Goal: Information Seeking & Learning: Check status

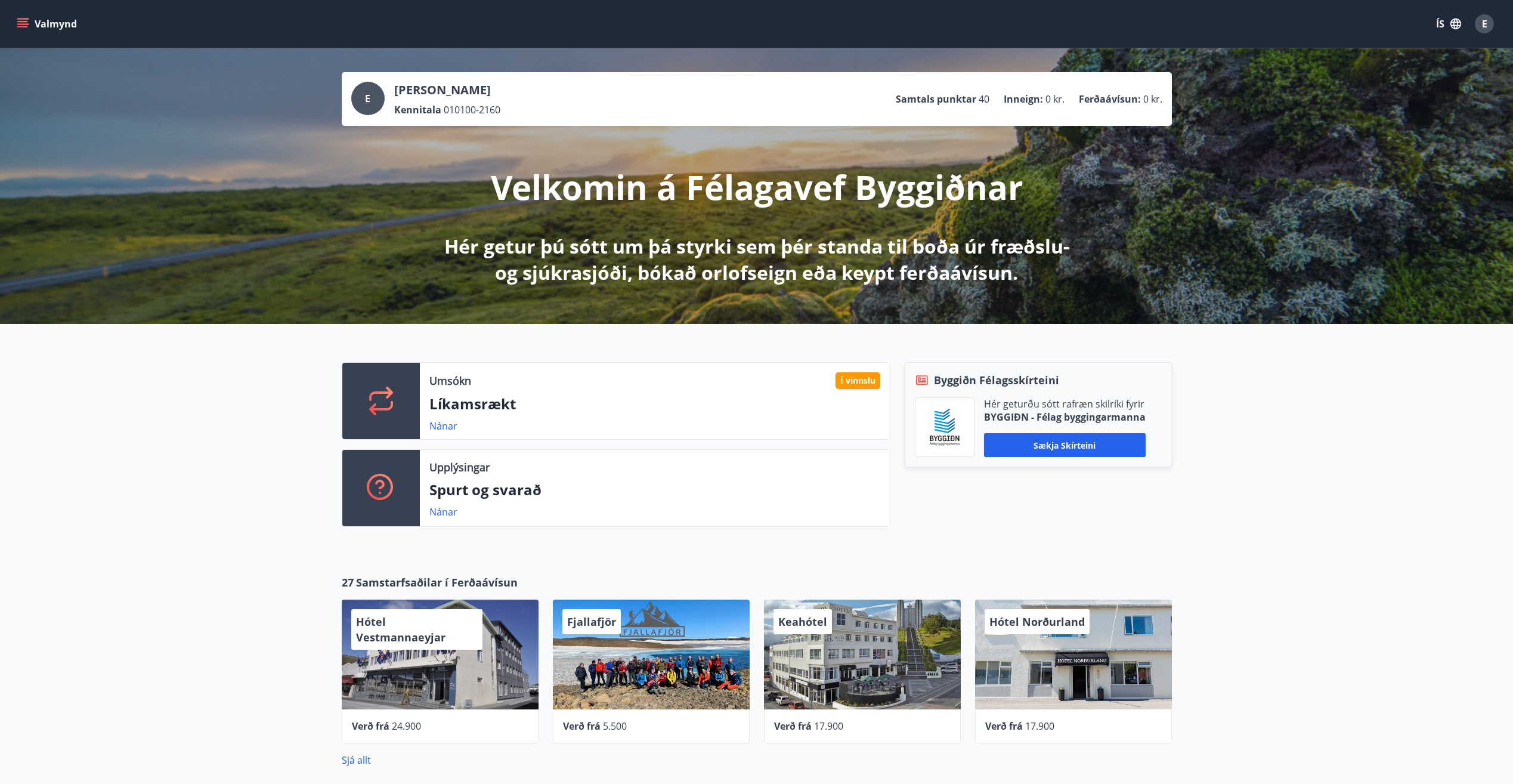
click at [22, 22] on icon "menu" at bounding box center [22, 22] width 11 height 1
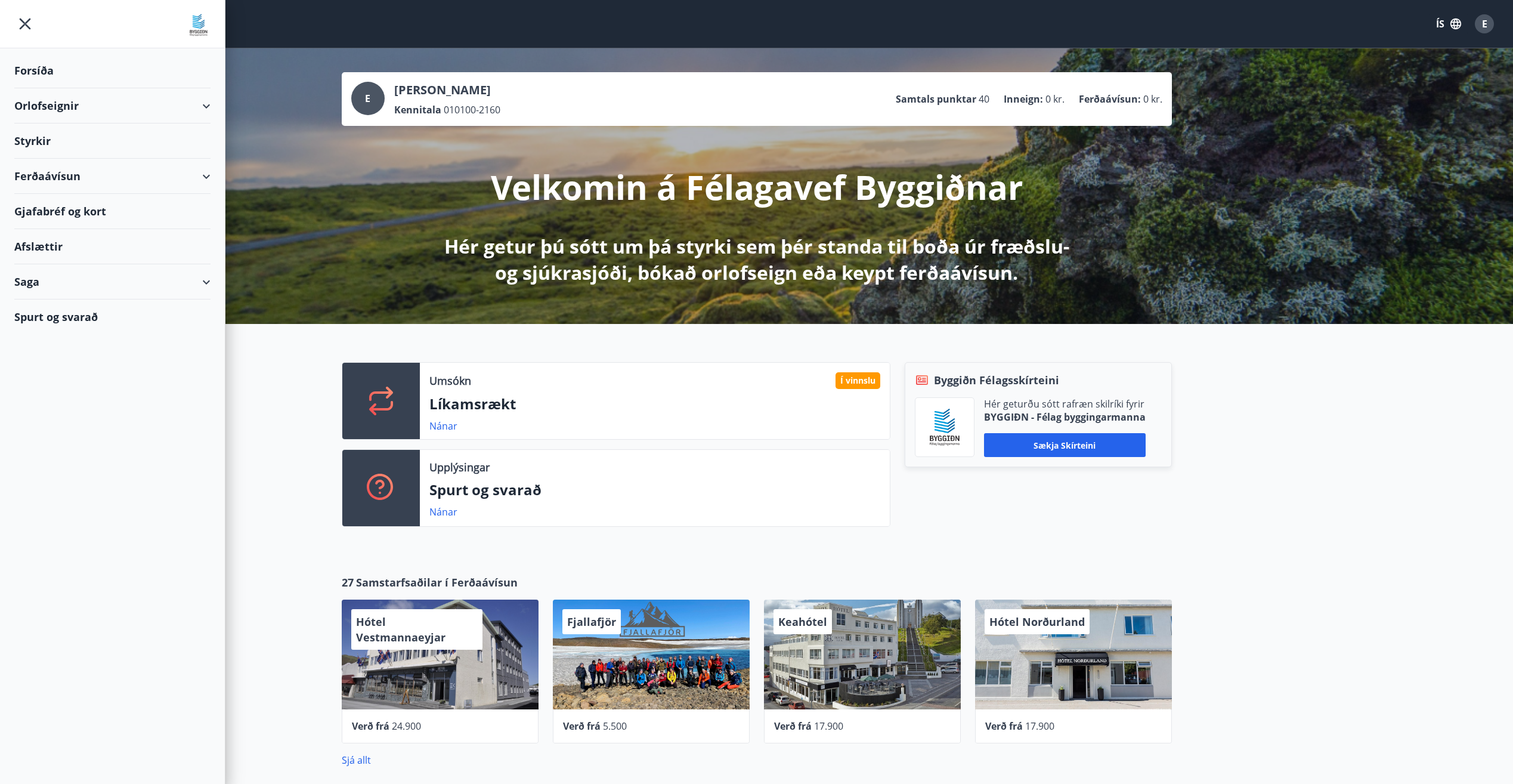
click at [154, 283] on div "Saga" at bounding box center [112, 281] width 196 height 35
click at [38, 438] on div "Styrkjasaga" at bounding box center [113, 437] width 177 height 25
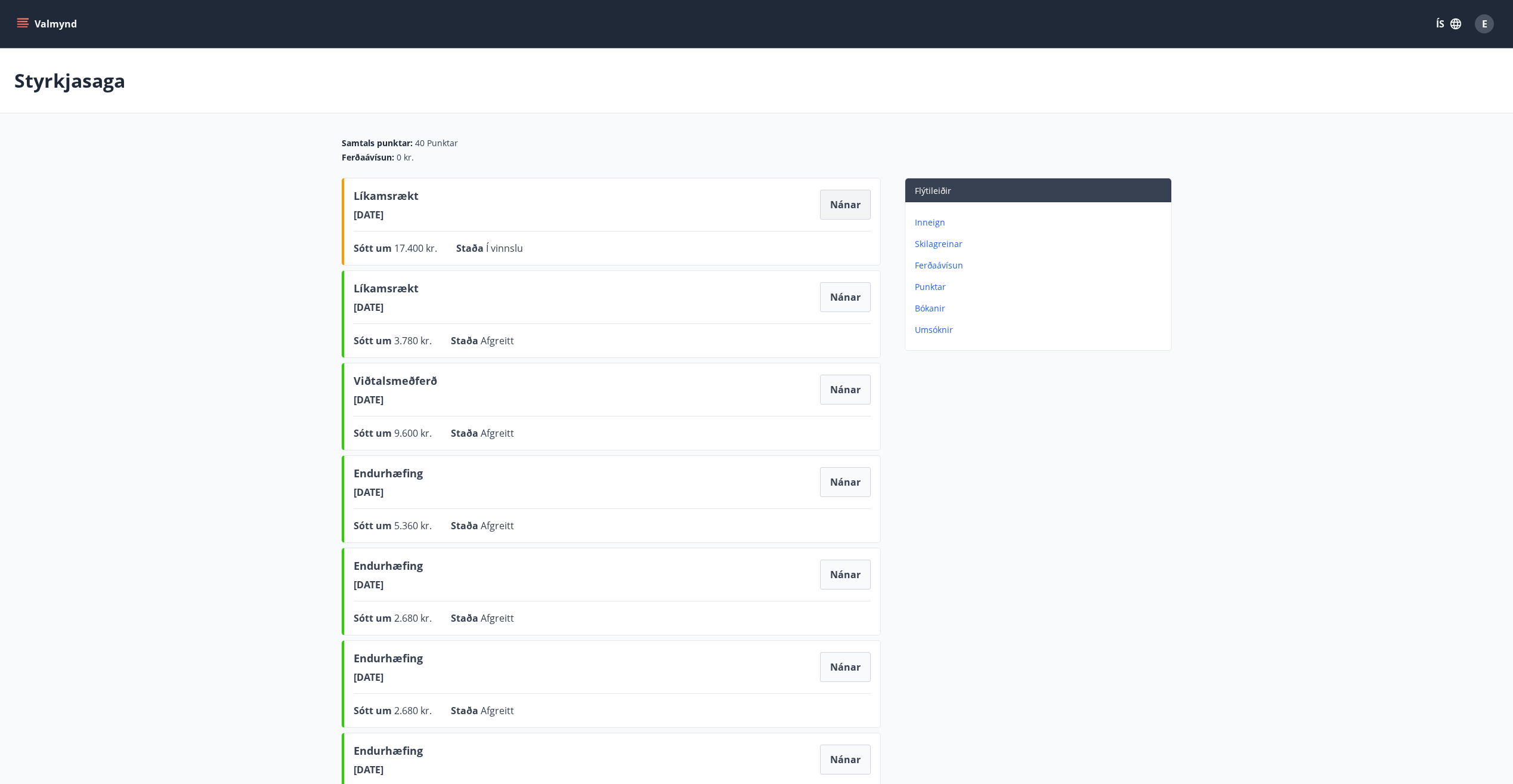
click at [851, 212] on button "Nánar" at bounding box center [845, 205] width 51 height 30
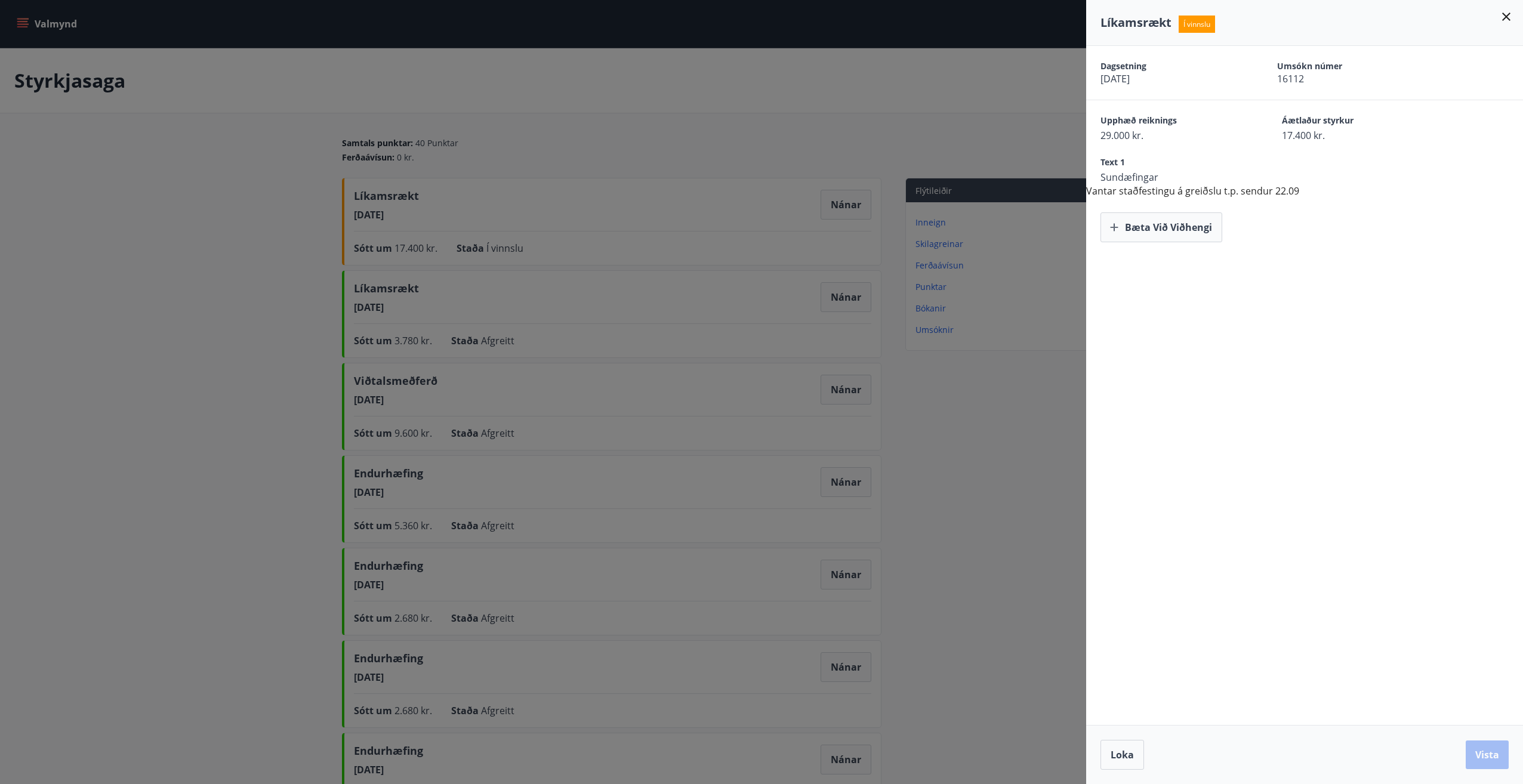
click at [1504, 17] on icon at bounding box center [1506, 16] width 14 height 14
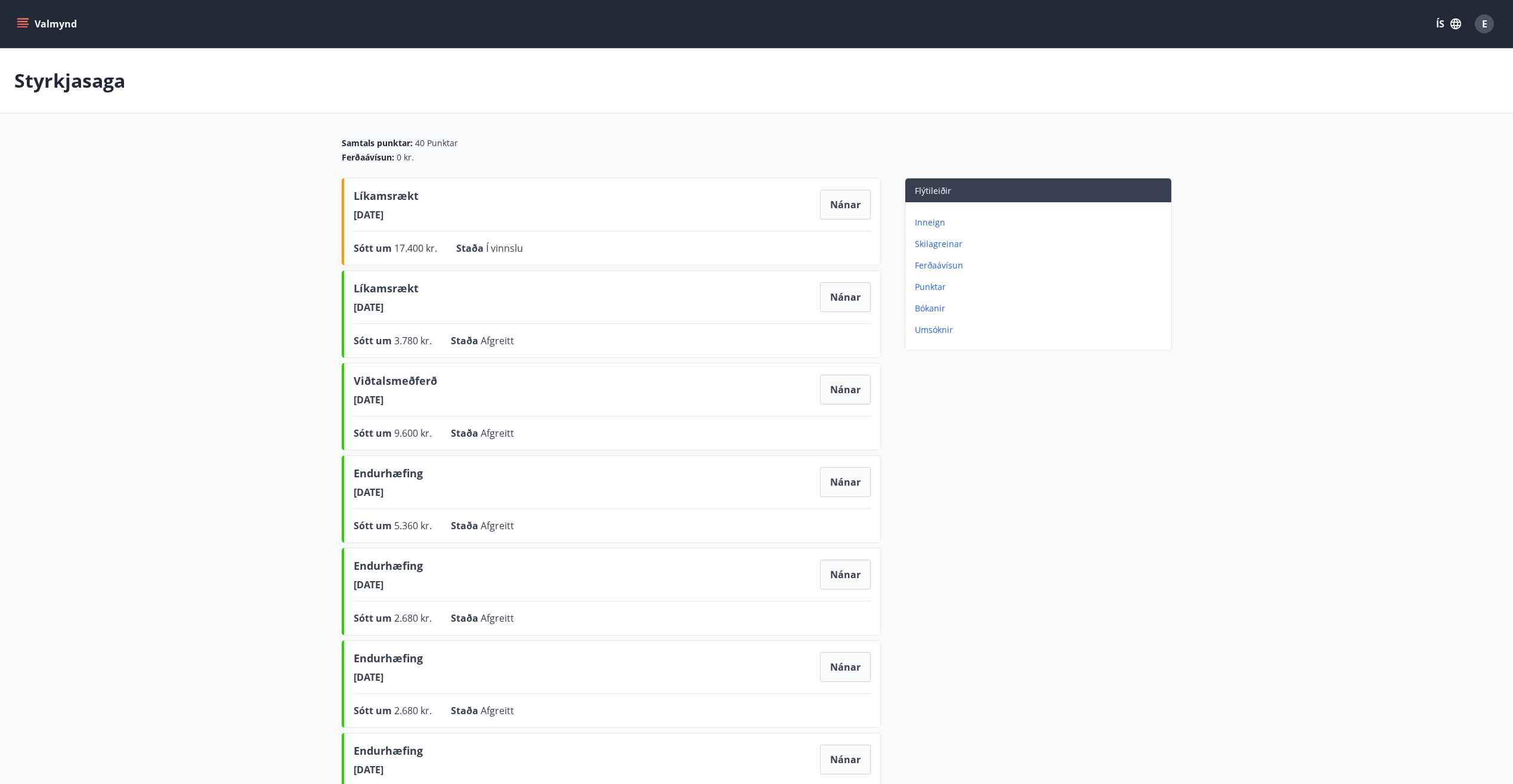
click at [221, 362] on main "Styrkjasaga Samtals punktar : 40 Punktar Ferðaávísun : 0 kr. Líkamsrækt [DATE] …" at bounding box center [756, 575] width 1513 height 1054
click at [25, 24] on icon "menu" at bounding box center [23, 24] width 13 height 1
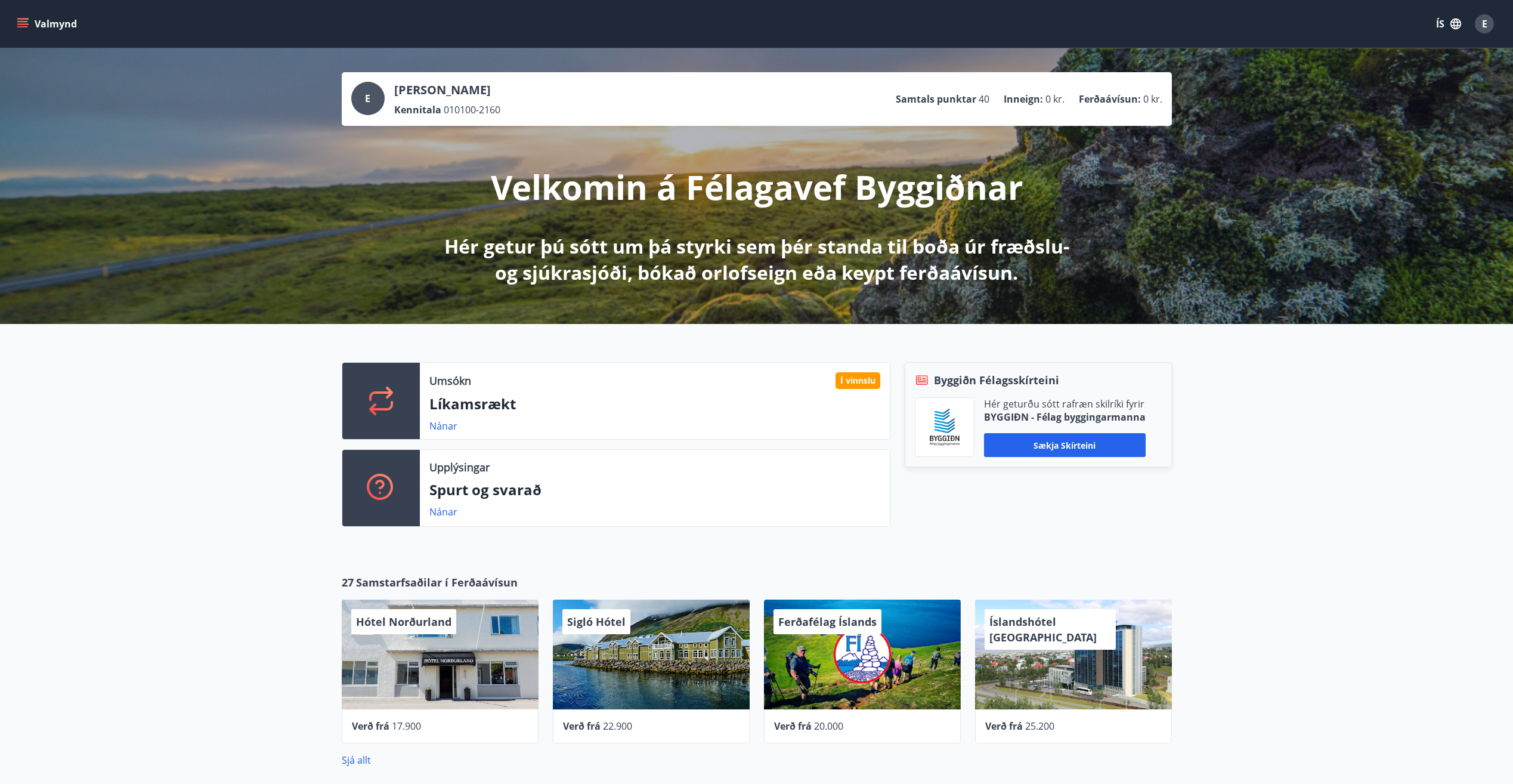
click at [26, 23] on icon "menu" at bounding box center [22, 23] width 12 height 12
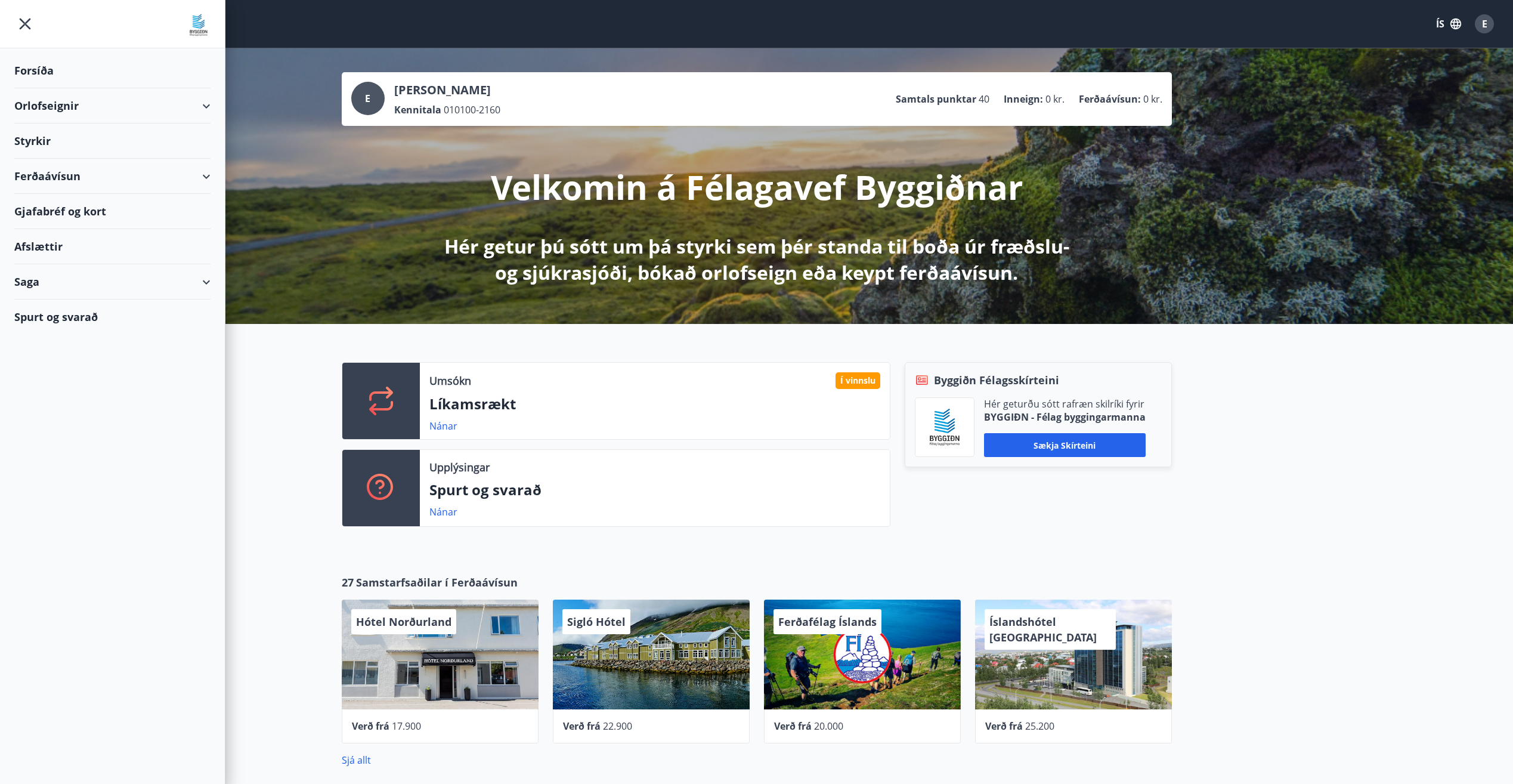
click at [42, 281] on div "Saga" at bounding box center [112, 281] width 196 height 35
click at [40, 437] on div "Styrkjasaga" at bounding box center [113, 437] width 177 height 25
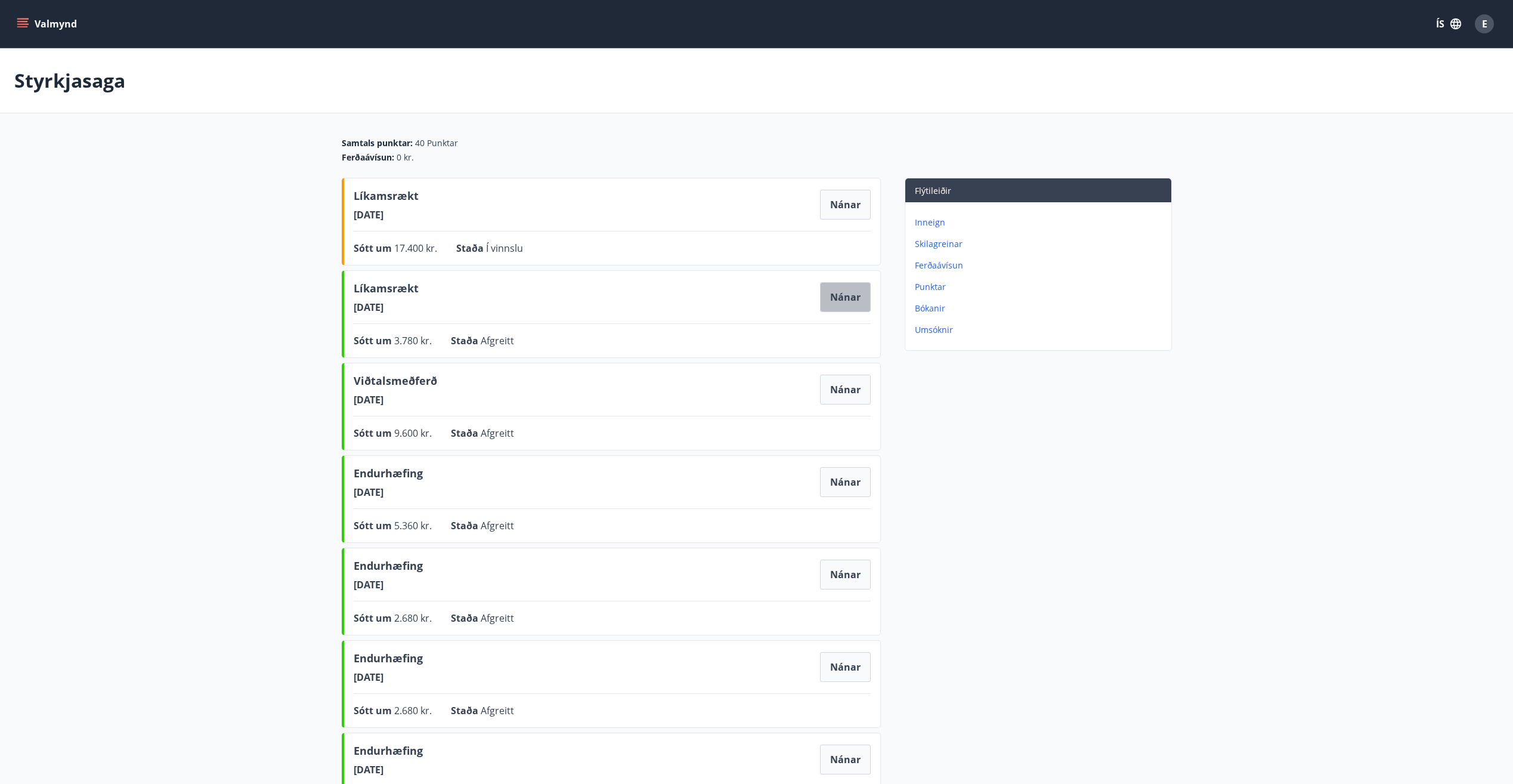
click at [839, 295] on button "Nánar" at bounding box center [845, 297] width 51 height 30
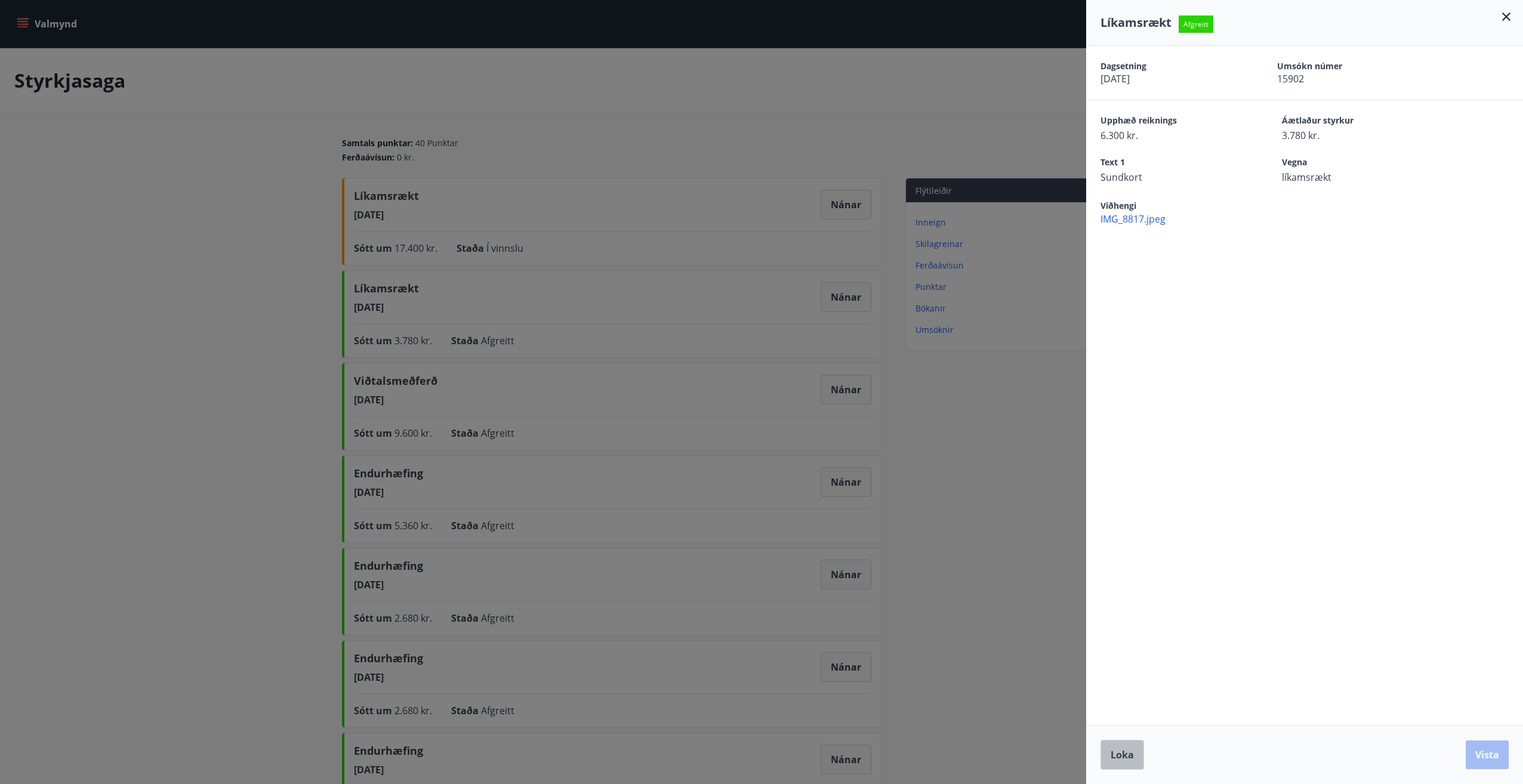
click at [1118, 761] on button "Loka" at bounding box center [1122, 754] width 43 height 30
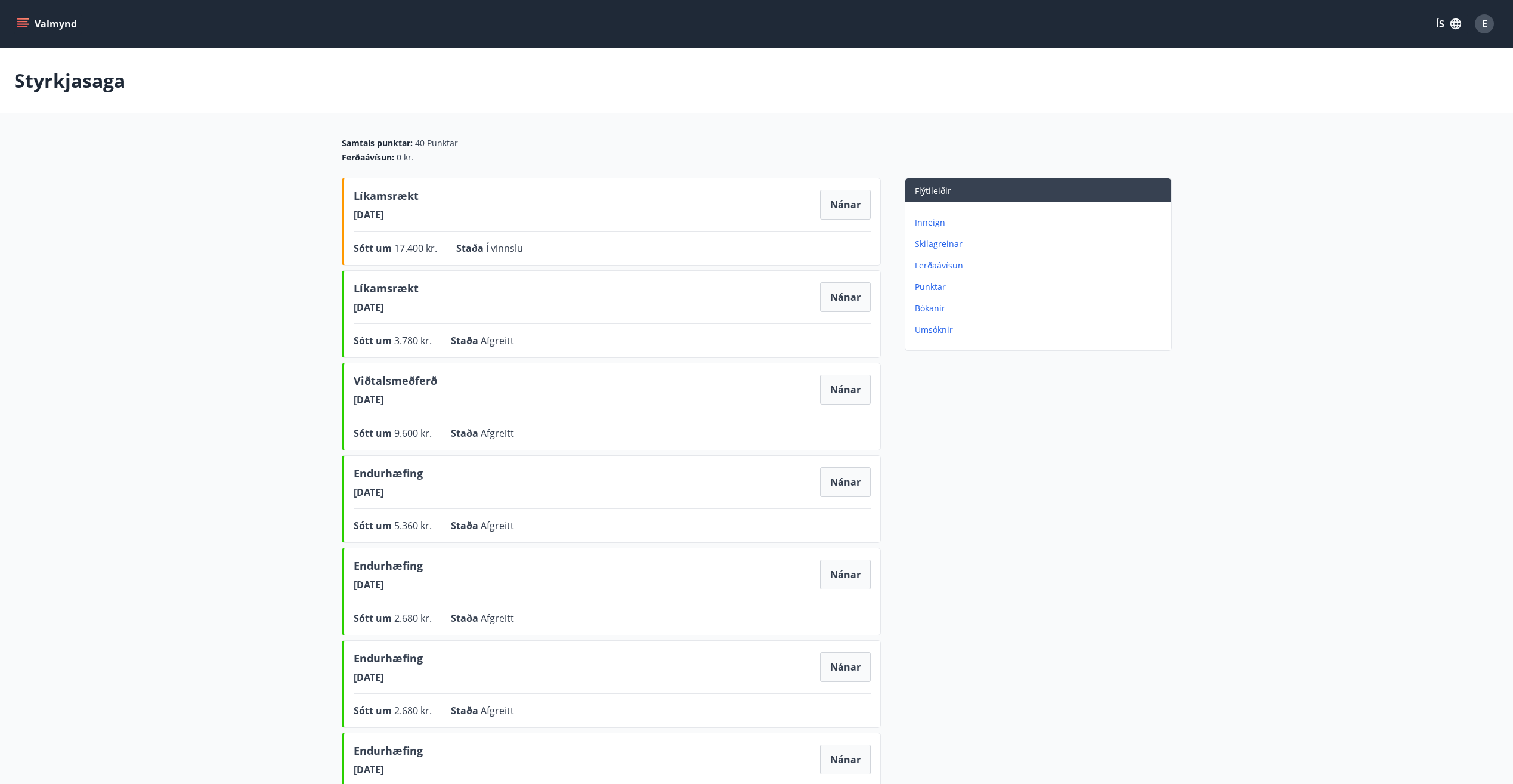
click at [1277, 461] on main "Styrkjasaga Samtals punktar : 40 Punktar Ferðaávísun : 0 kr. Líkamsrækt [DATE] …" at bounding box center [756, 575] width 1513 height 1054
click at [961, 480] on div "Flýtileiðir Inneign Skilagreinar Ferðaávísun Punktar Bókanir Umsóknir" at bounding box center [1026, 639] width 291 height 924
